Goal: Find specific page/section: Find specific page/section

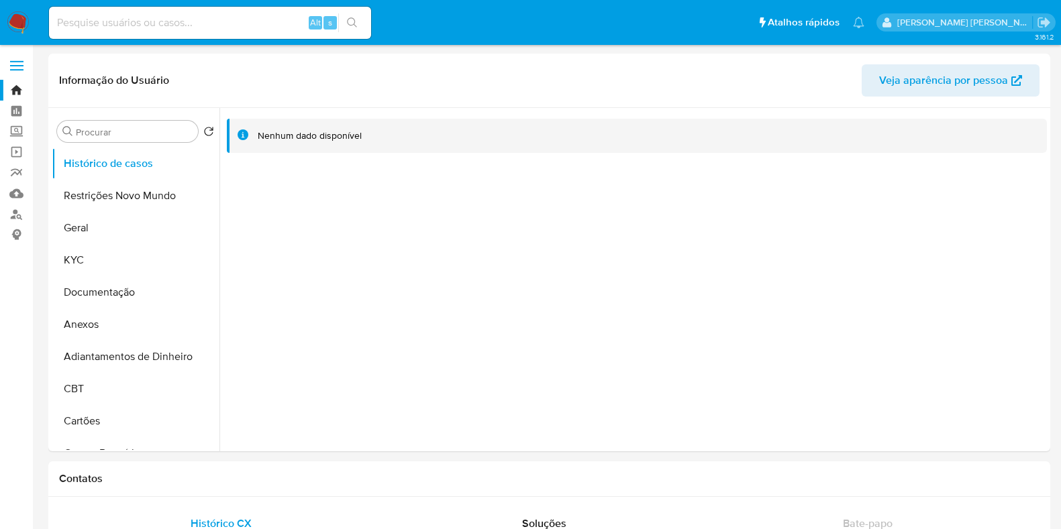
select select "10"
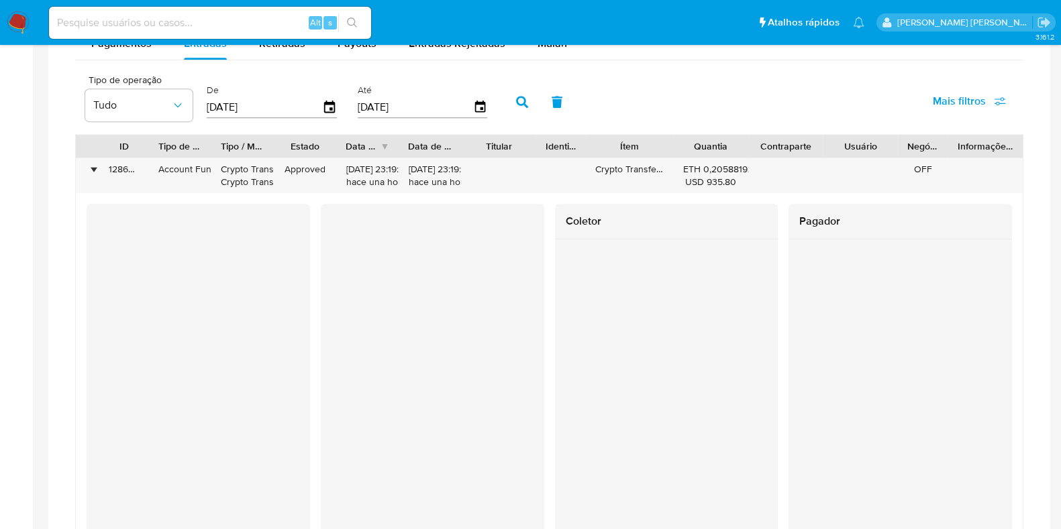
click at [175, 22] on input at bounding box center [210, 22] width 322 height 17
paste input "271308683"
type input "271308683"
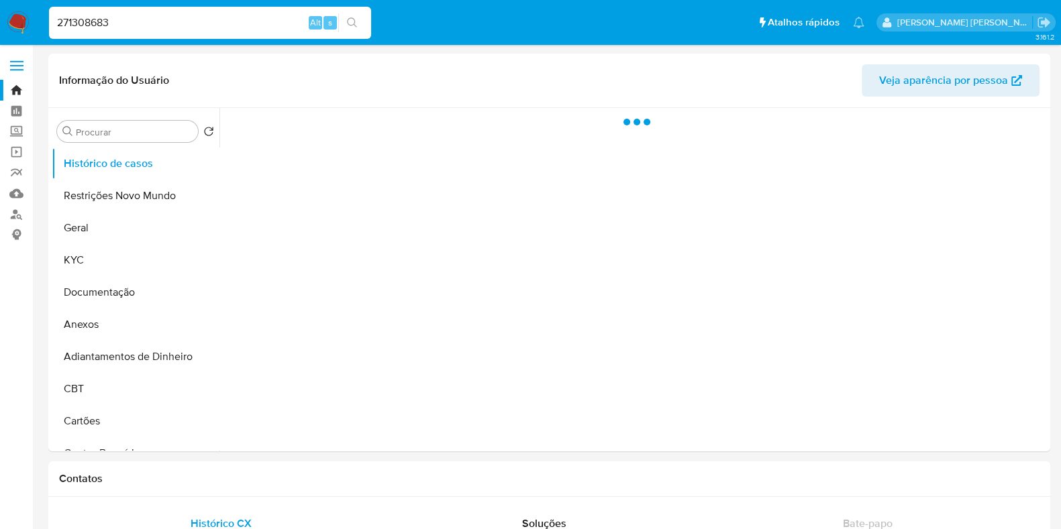
select select "10"
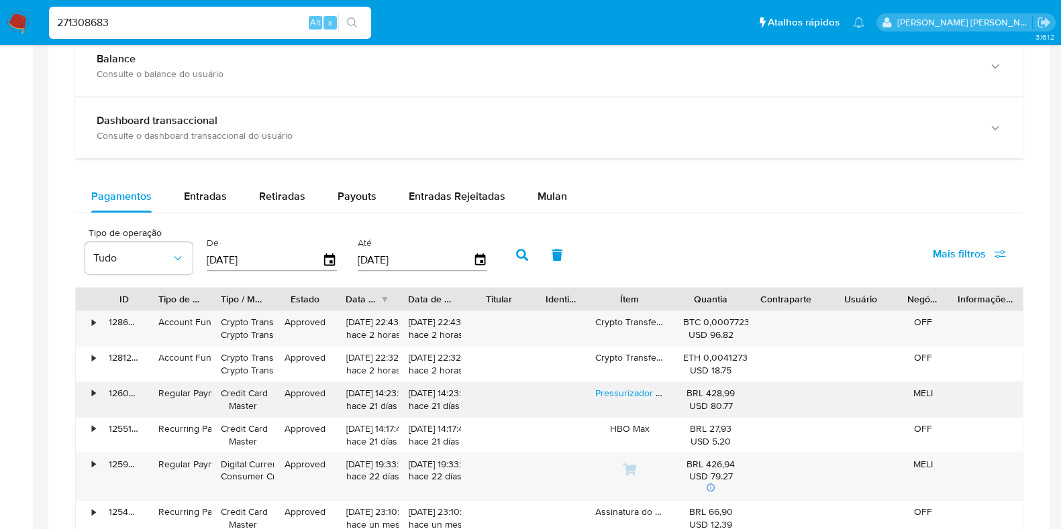
scroll to position [839, 0]
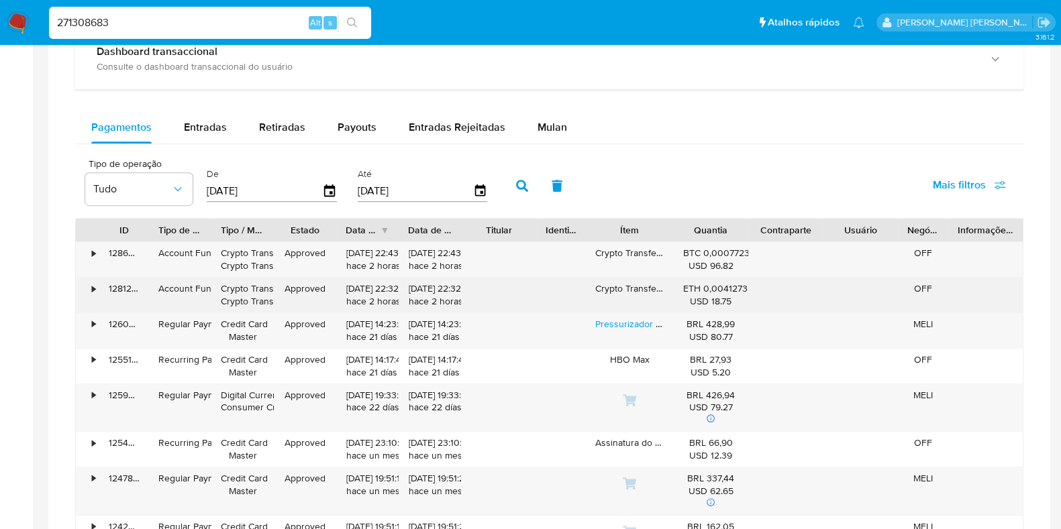
click at [89, 287] on div "•" at bounding box center [87, 295] width 23 height 35
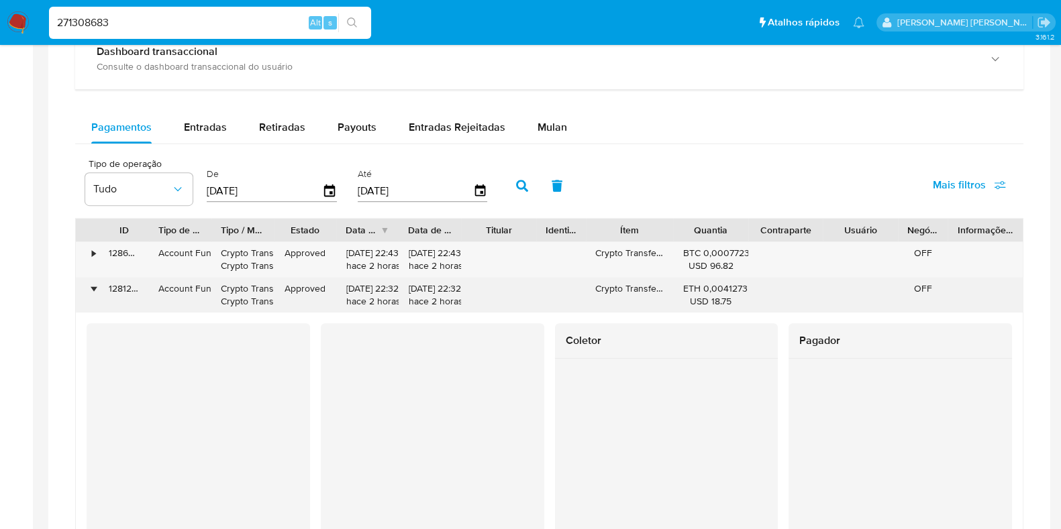
scroll to position [923, 0]
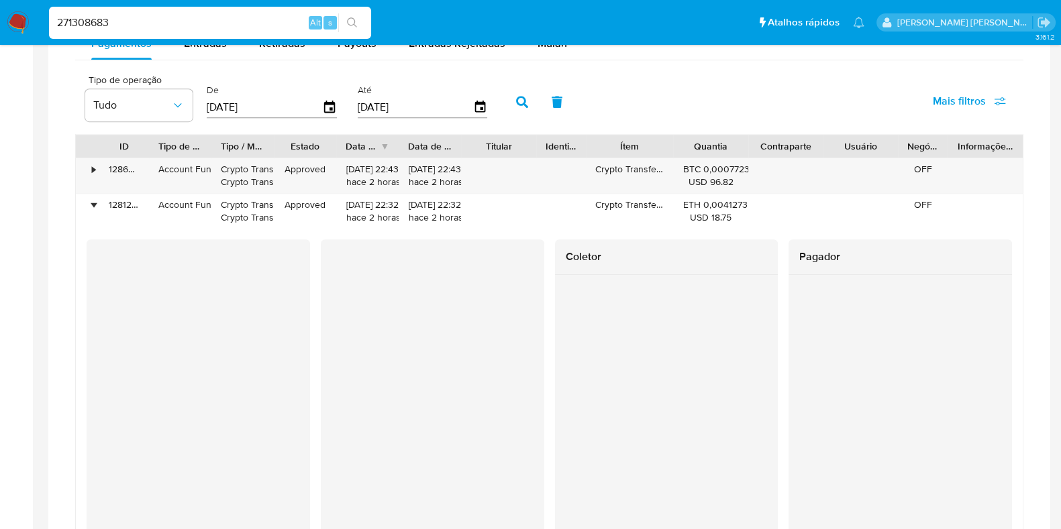
click at [223, 18] on input "271308683" at bounding box center [210, 22] width 322 height 17
paste input "483716882"
type input "483716882"
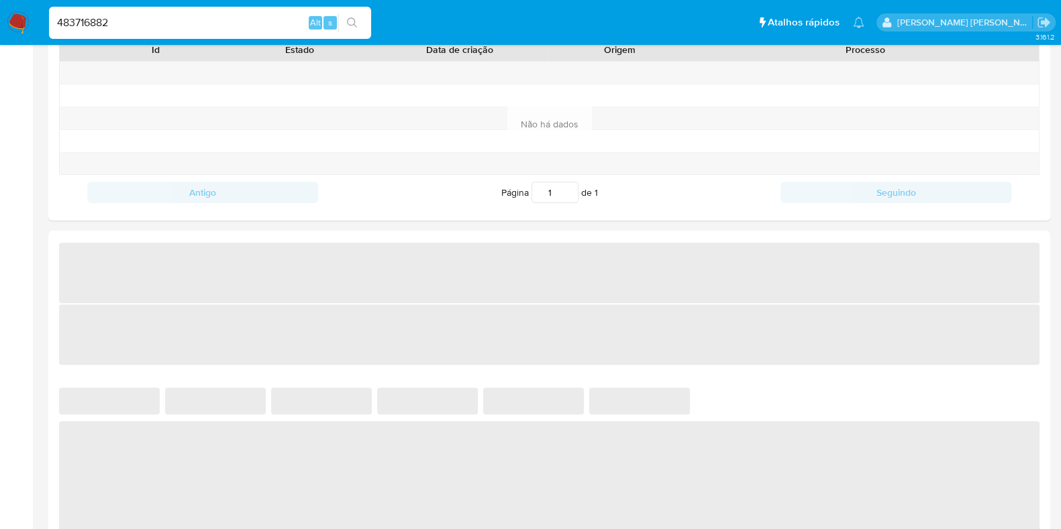
select select "10"
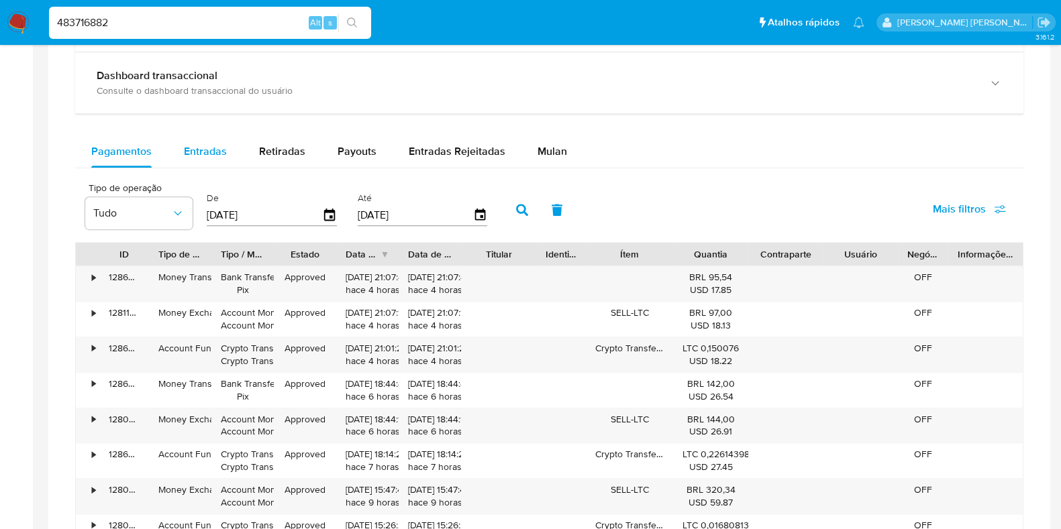
scroll to position [670, 0]
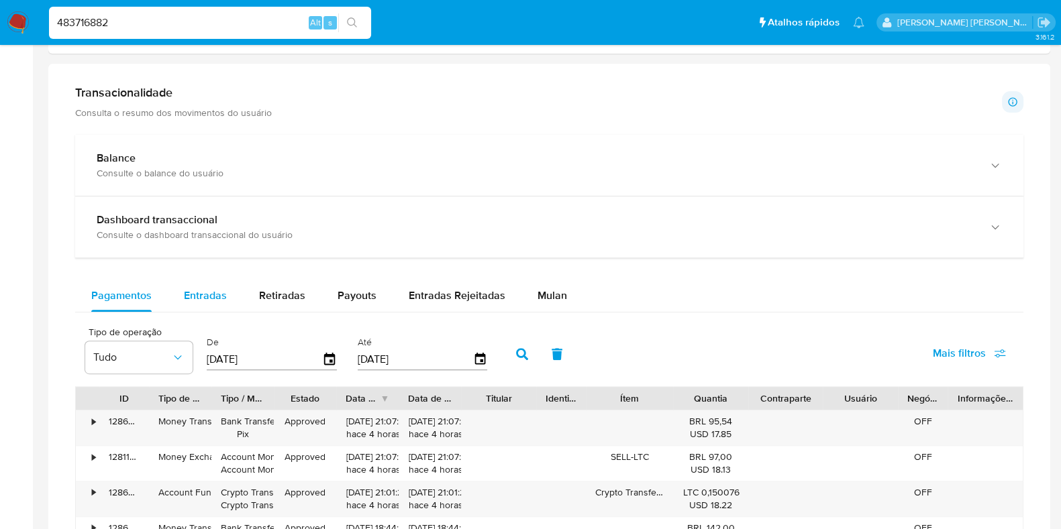
click at [207, 290] on span "Entradas" at bounding box center [205, 295] width 43 height 15
select select "10"
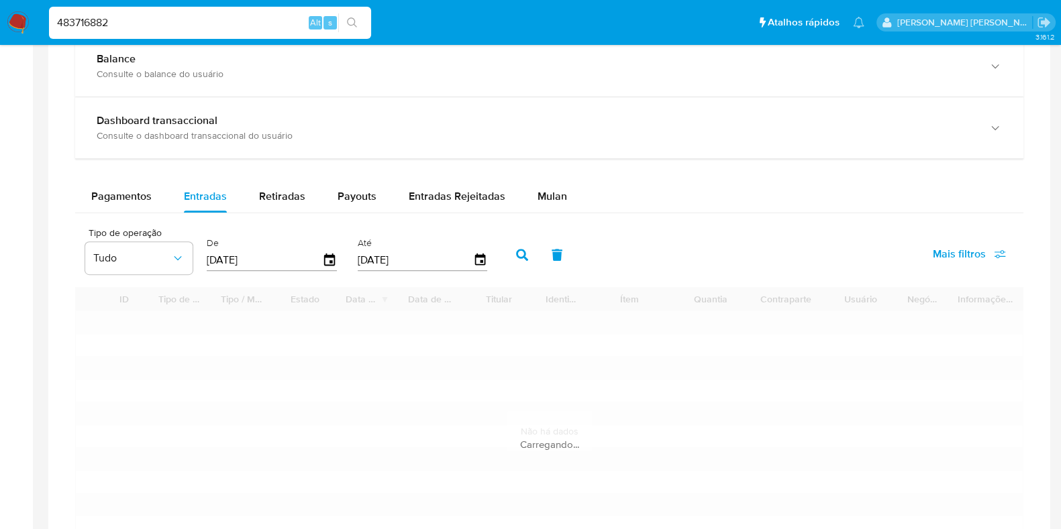
scroll to position [839, 0]
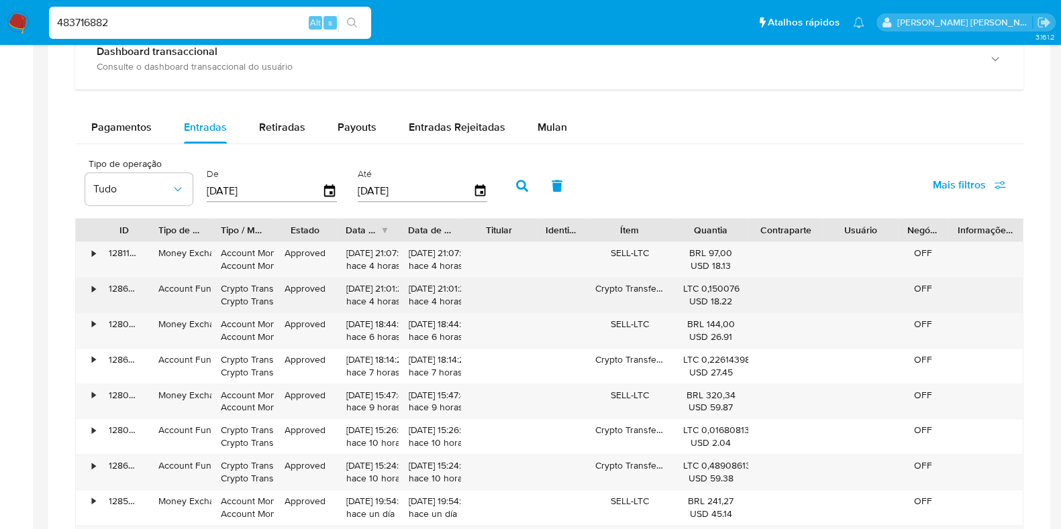
click at [89, 283] on div "•" at bounding box center [87, 295] width 23 height 35
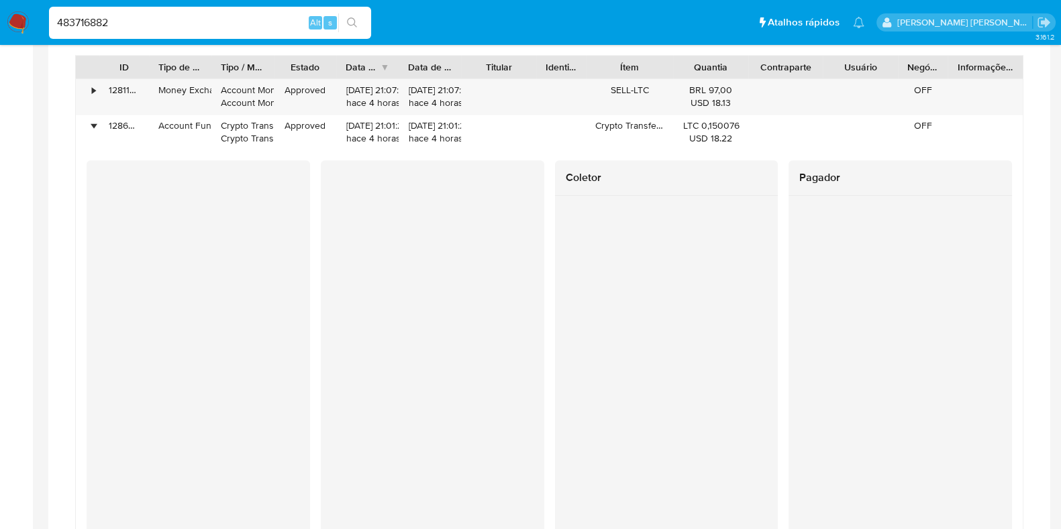
scroll to position [1007, 0]
